Goal: Transaction & Acquisition: Purchase product/service

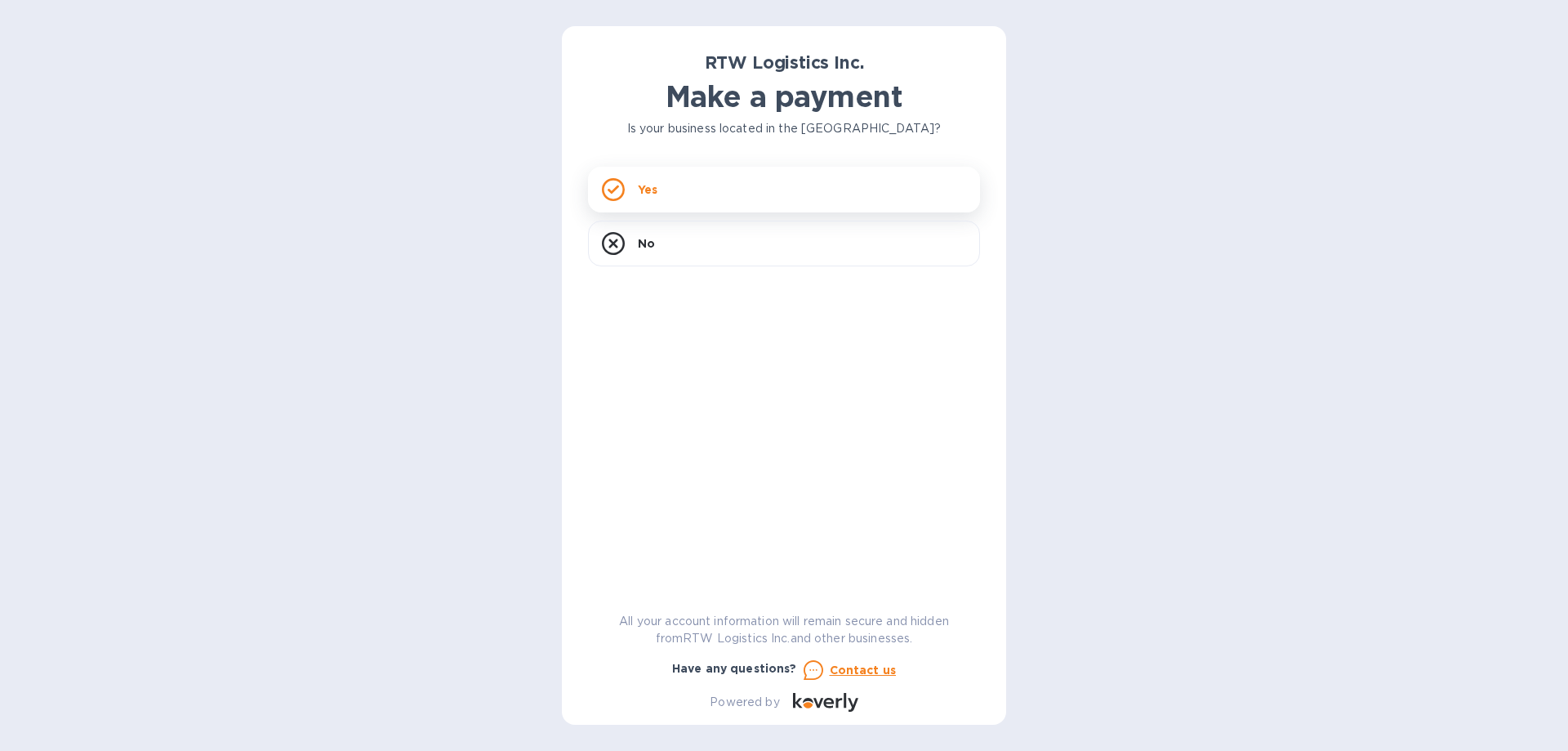
click at [695, 185] on div "Yes" at bounding box center [784, 190] width 392 height 46
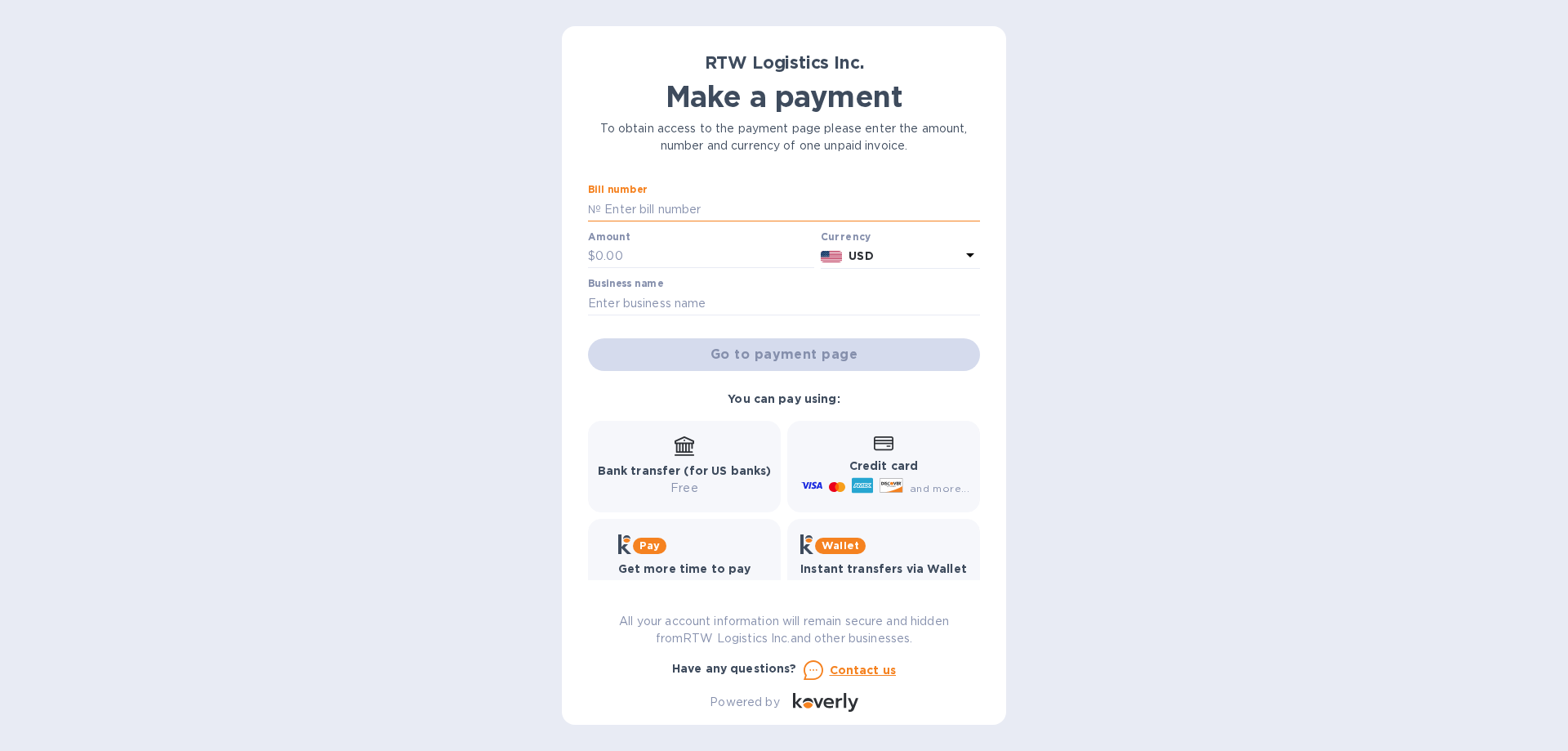
click at [670, 207] on input "text" at bounding box center [790, 209] width 379 height 25
click at [447, 305] on div "RTW Logistics Inc. Make a payment To obtain access to the payment page please e…" at bounding box center [784, 375] width 1568 height 751
click at [322, 73] on div "RTW Logistics Inc. Make a payment To obtain access to the payment page please e…" at bounding box center [784, 375] width 1568 height 751
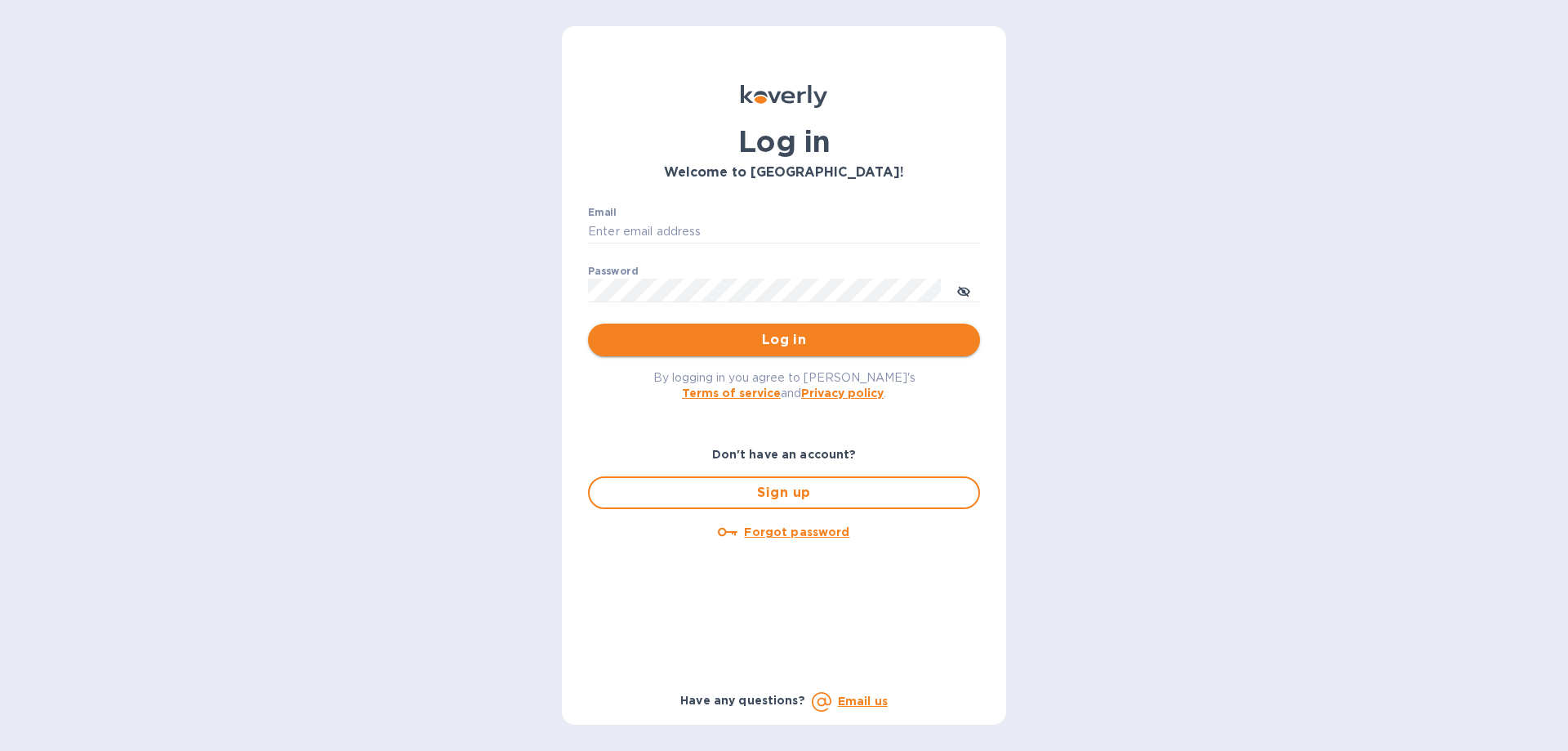
type input "[EMAIL_ADDRESS][DOMAIN_NAME]"
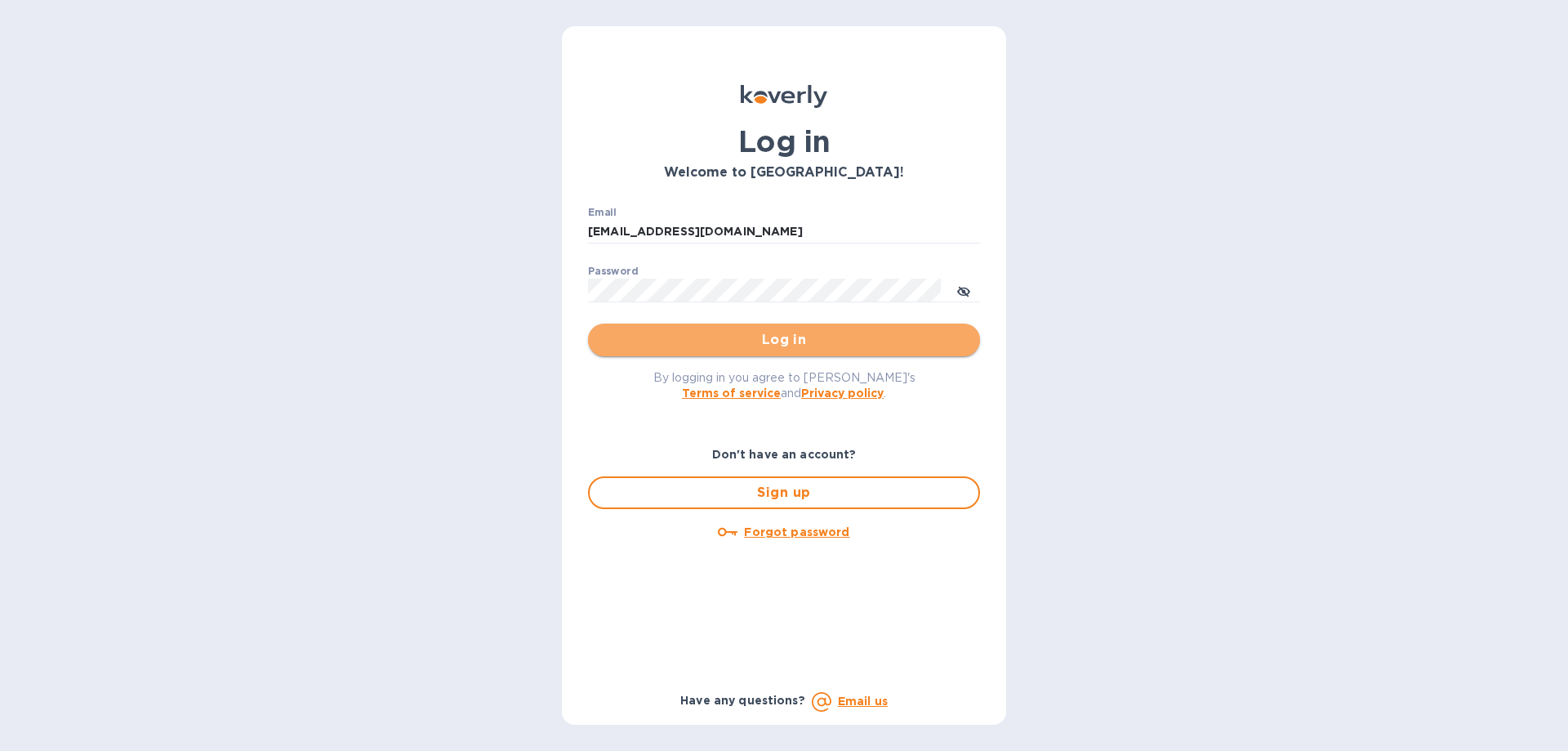
click at [796, 345] on span "Log in" at bounding box center [784, 340] width 366 height 19
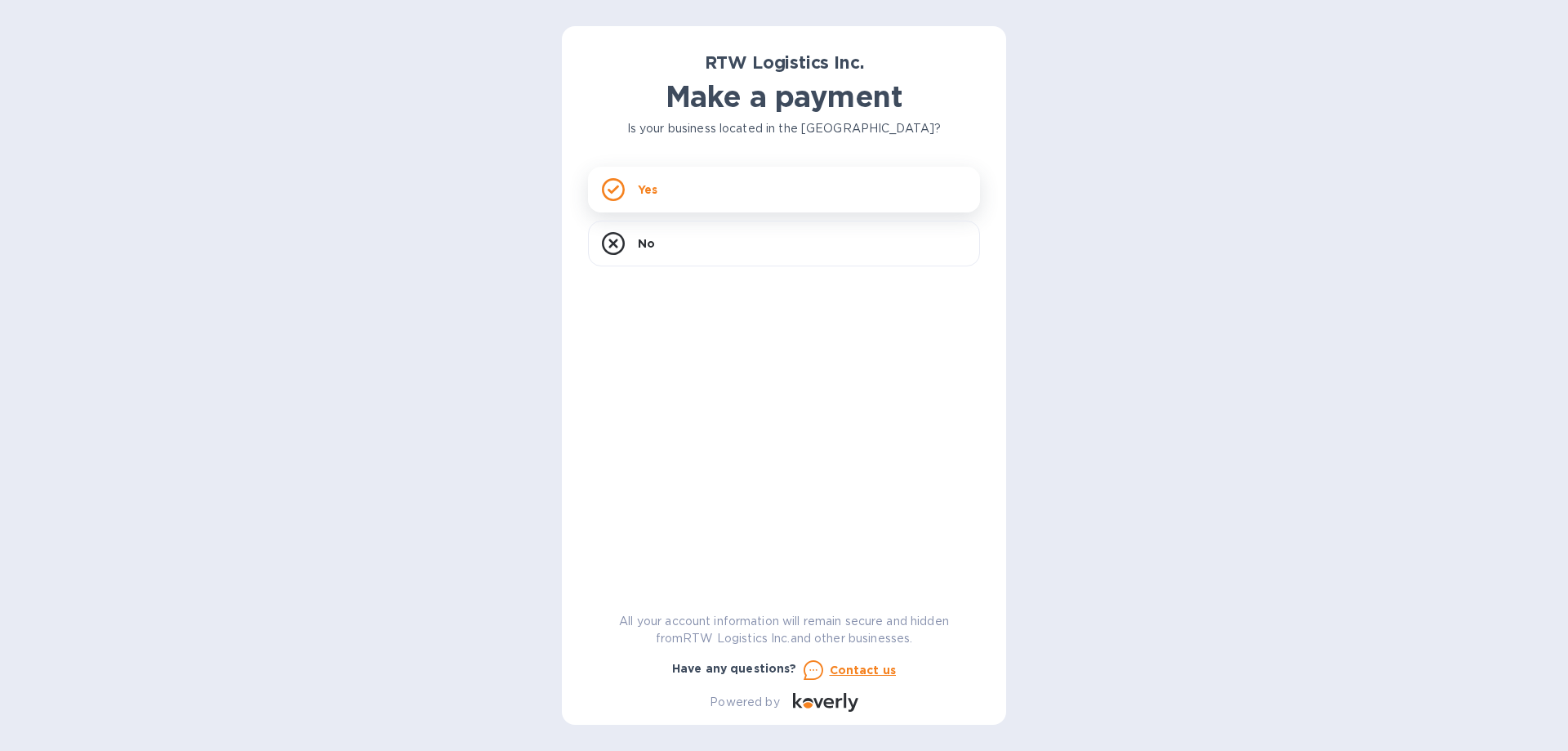
click at [732, 193] on div "Yes" at bounding box center [784, 190] width 392 height 46
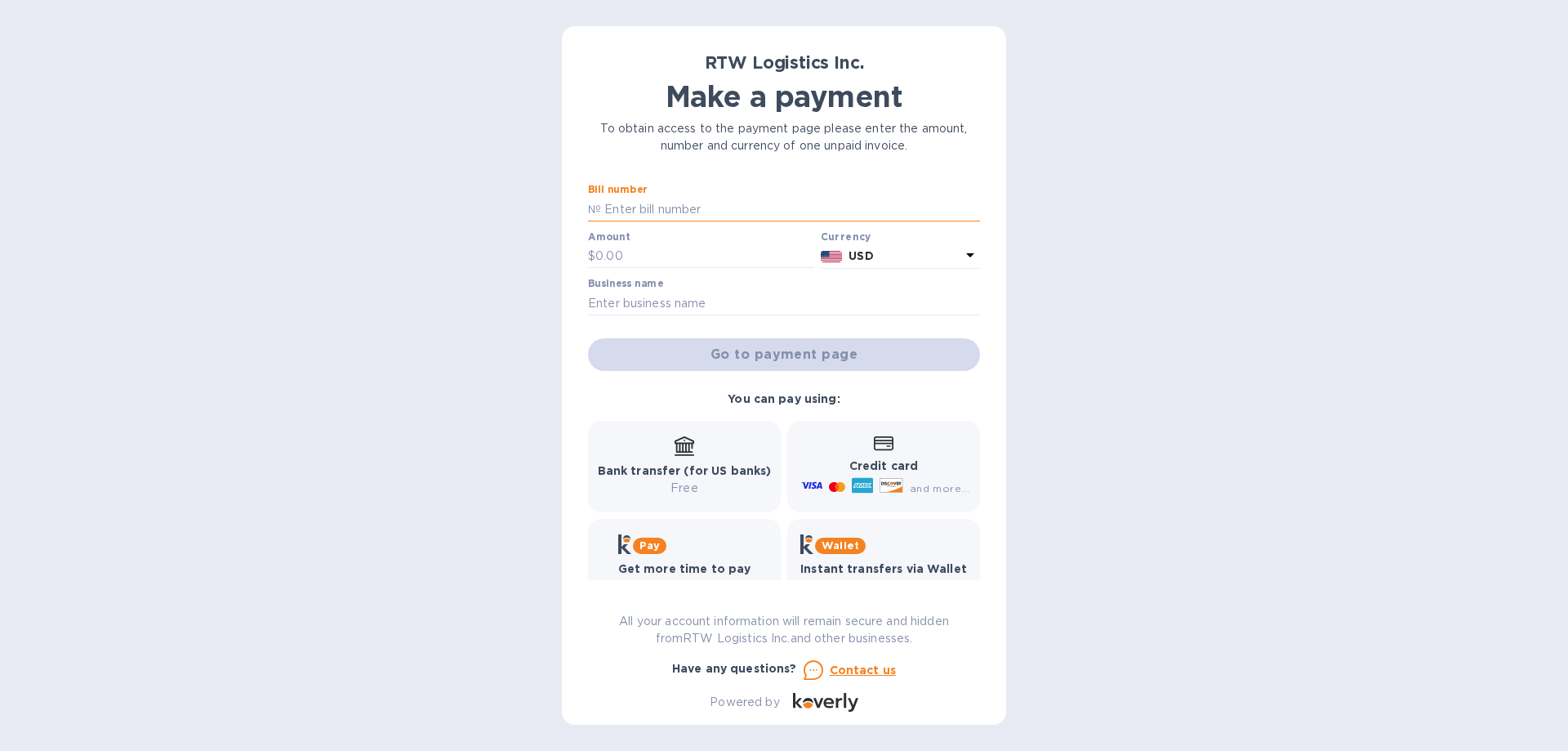
click at [673, 213] on input "text" at bounding box center [790, 209] width 379 height 25
paste input "RTWBALW00020000"
type input "RTWBALW00020000"
click at [642, 260] on input "text" at bounding box center [705, 257] width 219 height 25
type input "12,500"
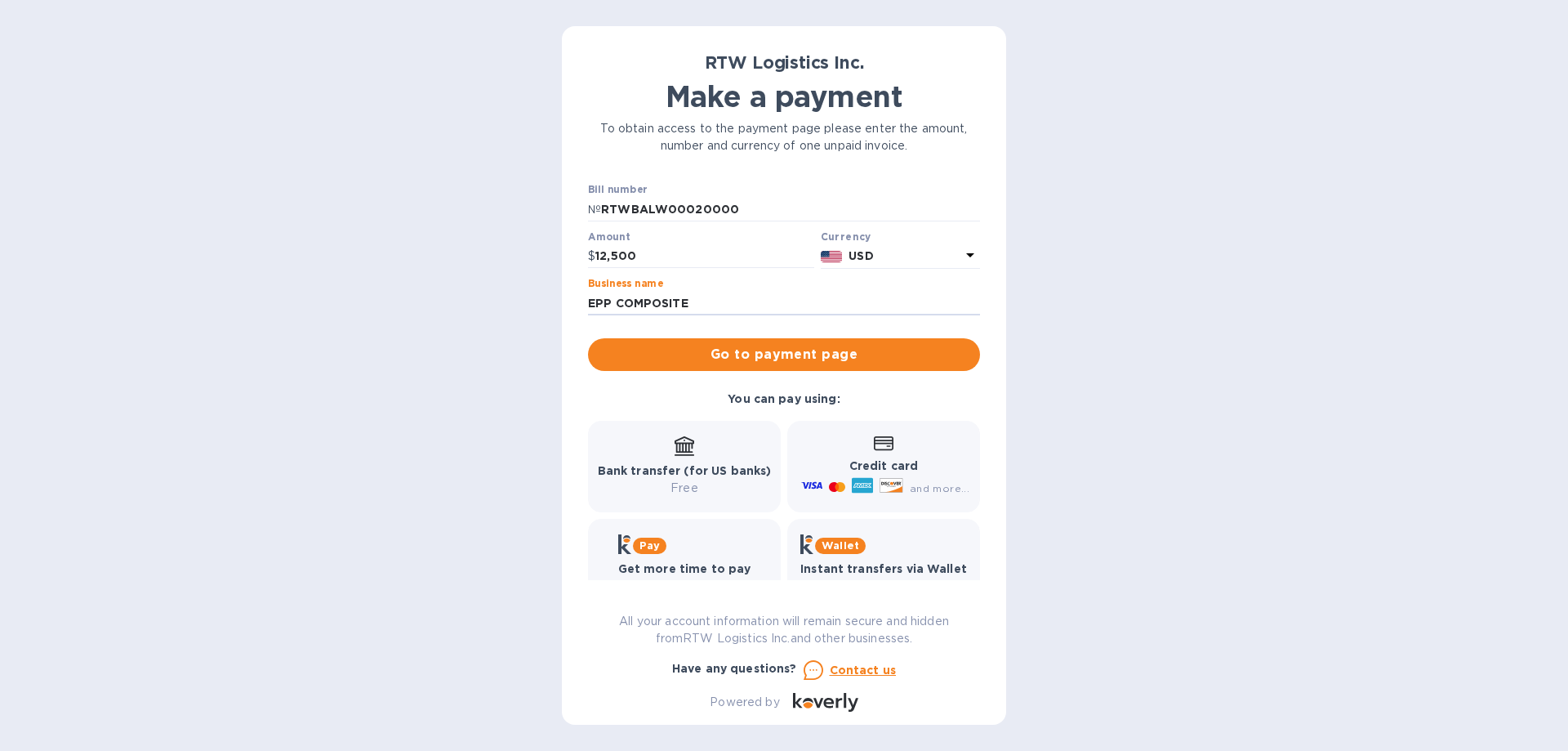
drag, startPoint x: 703, startPoint y: 301, endPoint x: 343, endPoint y: 280, distance: 360.6
click at [350, 280] on div "RTW Logistics Inc. Make a payment To obtain access to the payment page please e…" at bounding box center [784, 375] width 1568 height 751
paste input "S USA INC"
type input "EPP COMPOSITES USA INC"
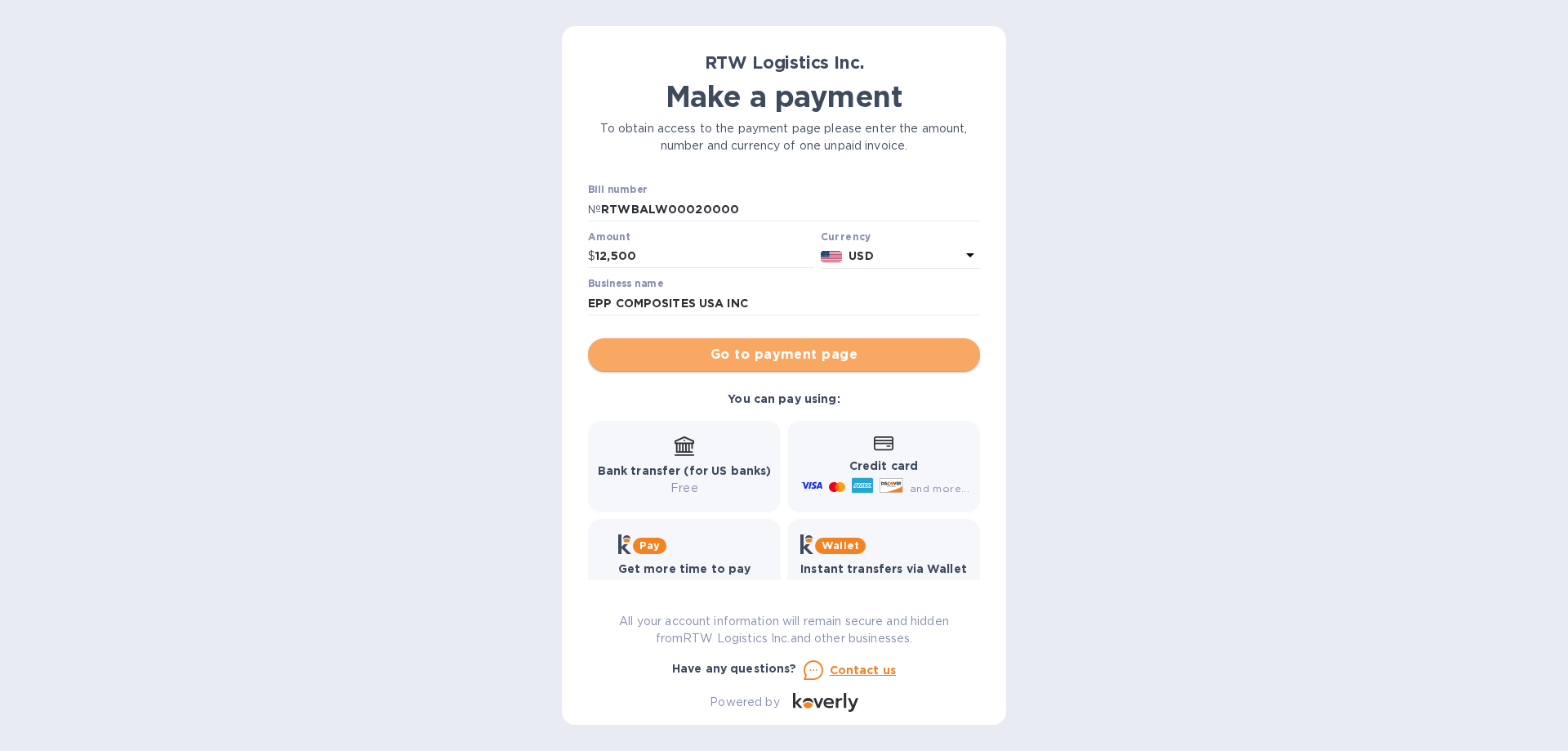
click at [874, 352] on span "Go to payment page" at bounding box center [784, 354] width 366 height 19
